Goal: Transaction & Acquisition: Purchase product/service

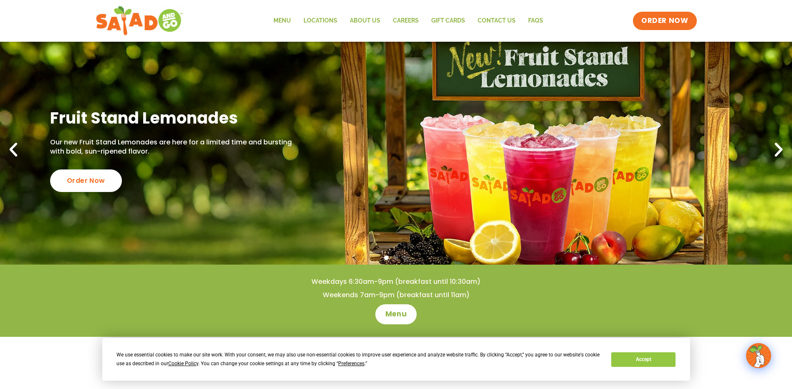
scroll to position [42, 0]
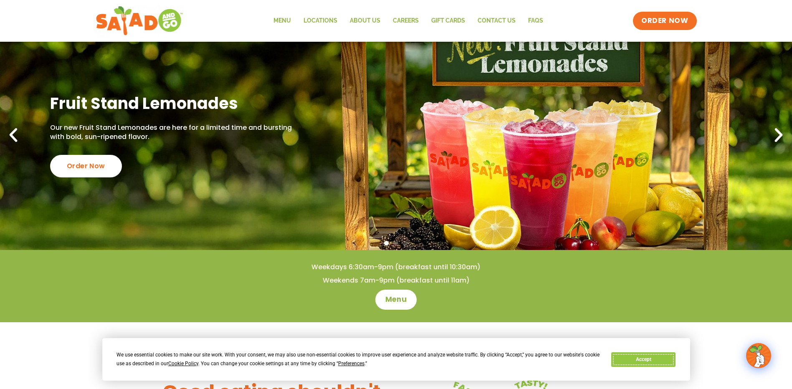
click at [651, 360] on button "Accept" at bounding box center [643, 360] width 64 height 15
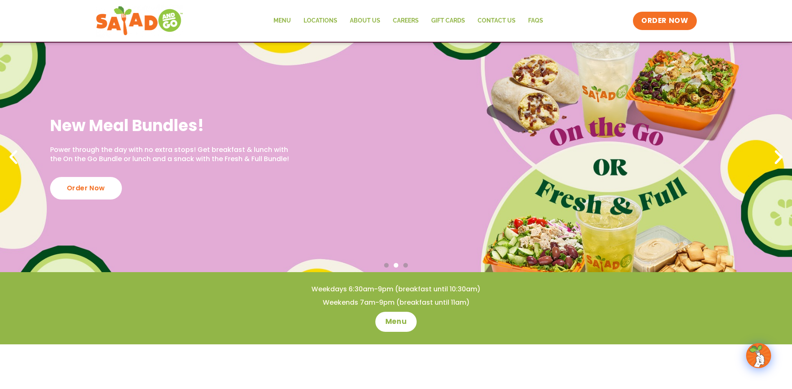
scroll to position [0, 0]
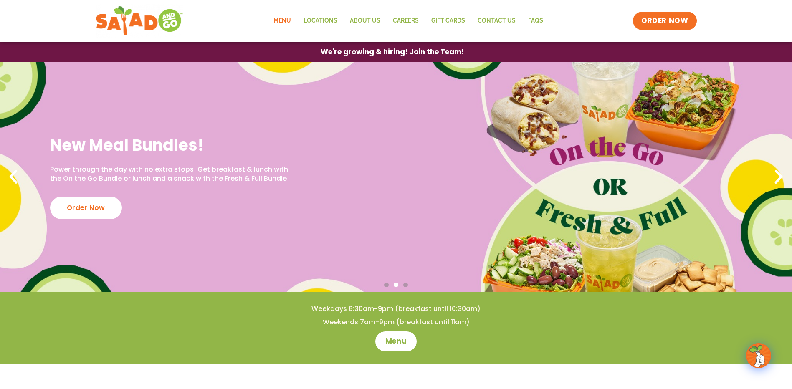
click at [283, 20] on link "Menu" at bounding box center [282, 20] width 30 height 19
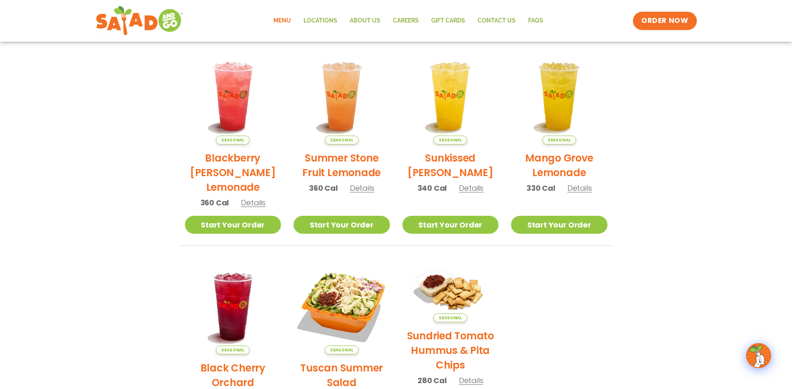
scroll to position [188, 0]
click at [667, 24] on span "ORDER NOW" at bounding box center [665, 20] width 52 height 11
